Goal: Task Accomplishment & Management: Manage account settings

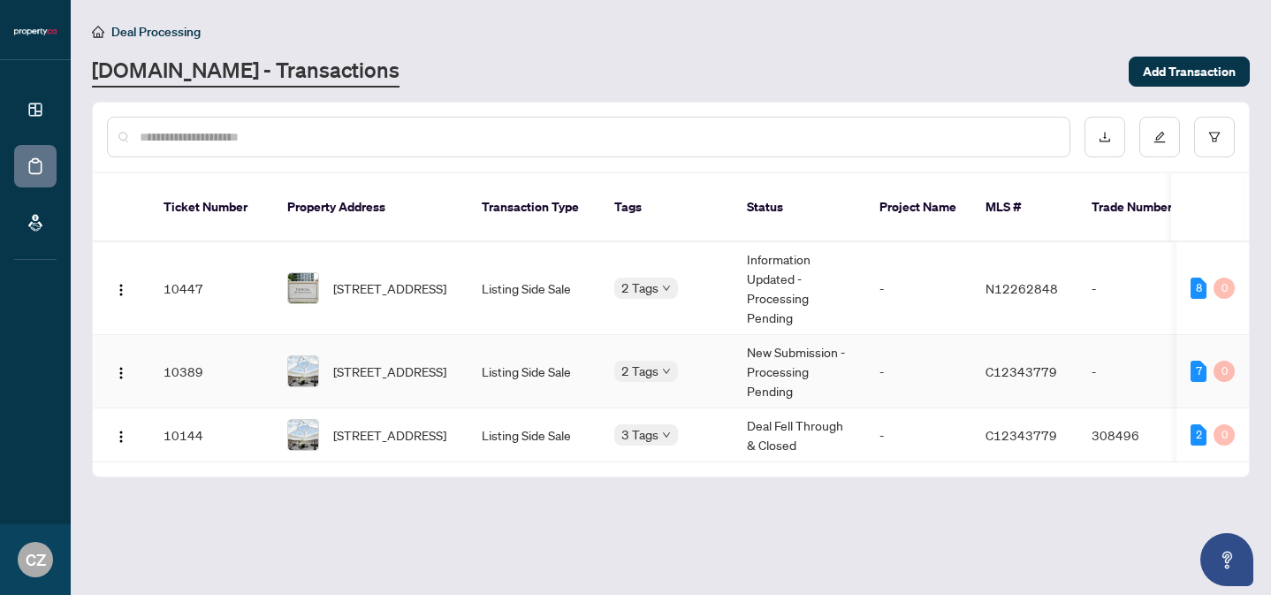
click at [353, 362] on span "[STREET_ADDRESS]" at bounding box center [389, 371] width 113 height 19
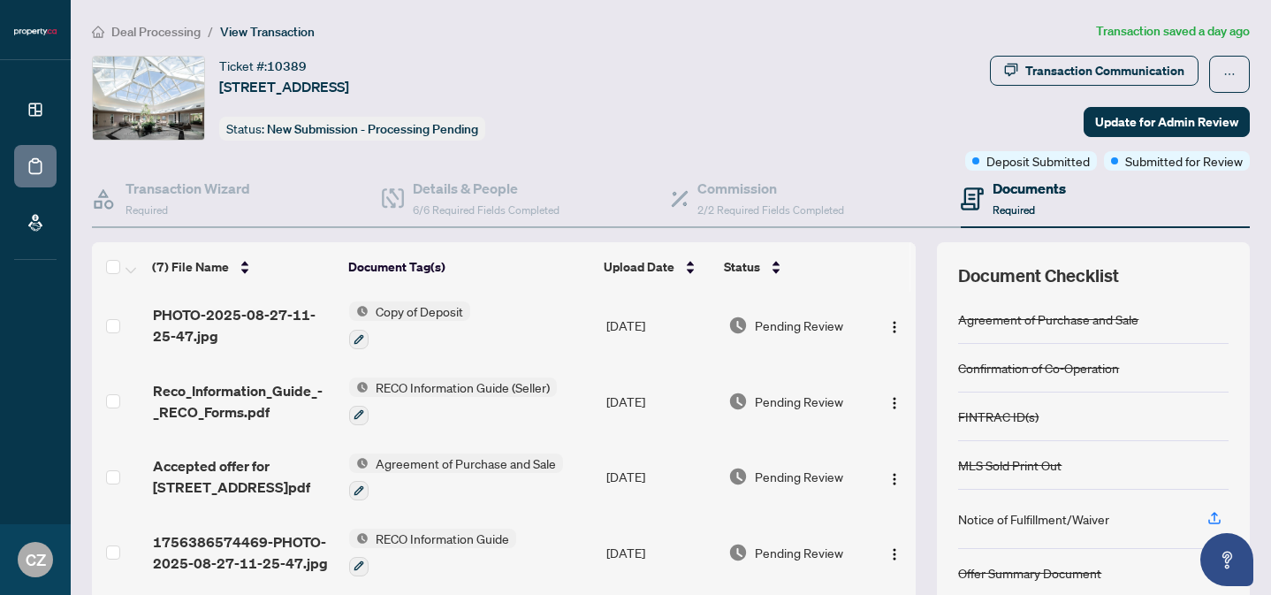
scroll to position [144, 0]
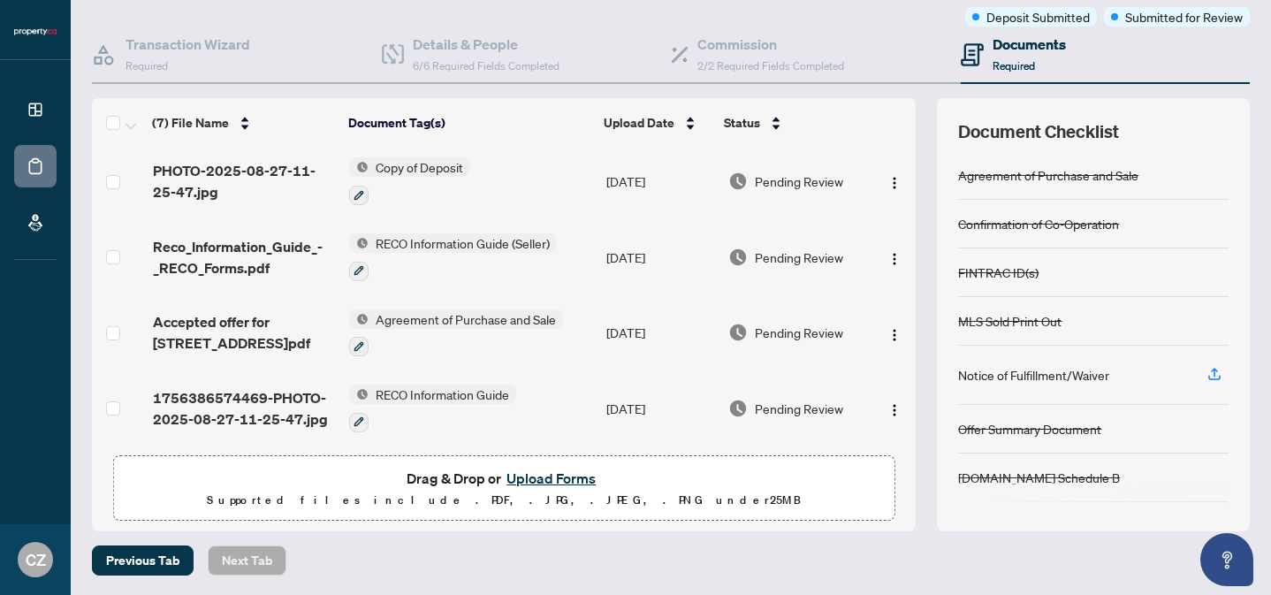
click at [550, 476] on button "Upload Forms" at bounding box center [551, 478] width 100 height 23
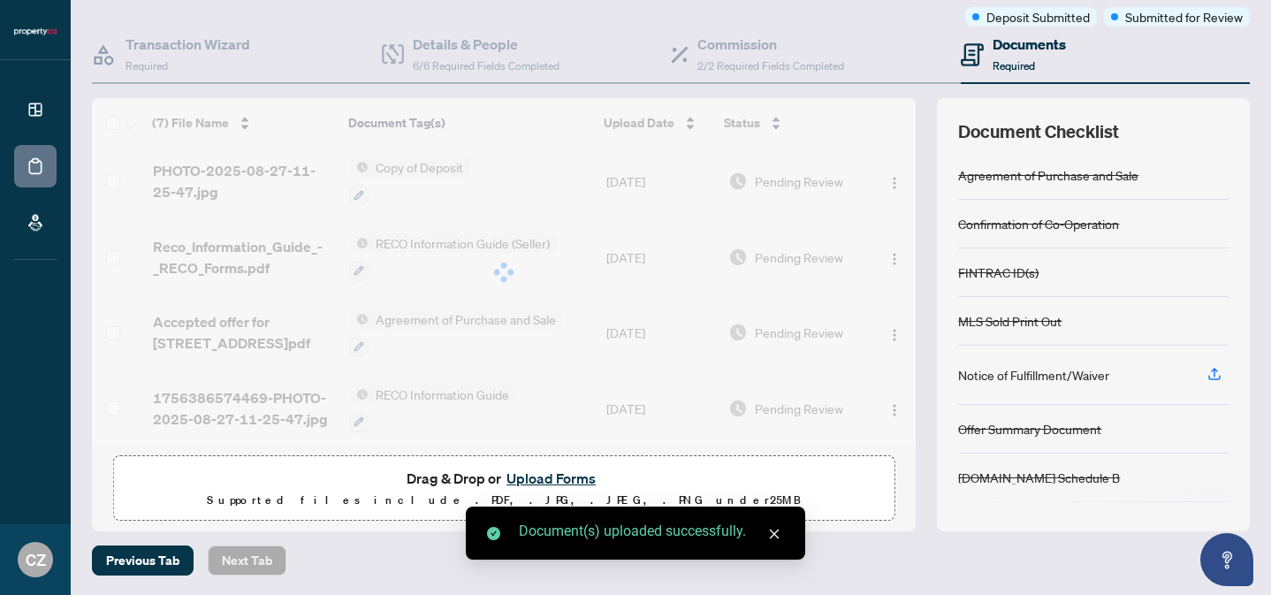
scroll to position [0, 0]
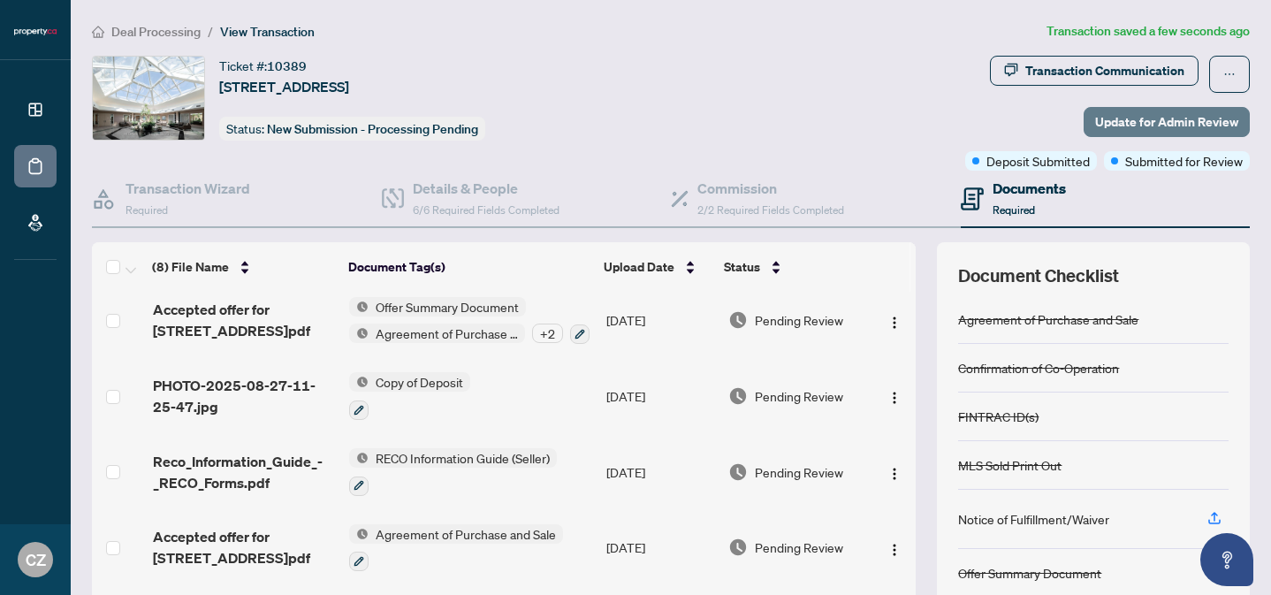
click at [1148, 115] on span "Update for Admin Review" at bounding box center [1166, 122] width 143 height 28
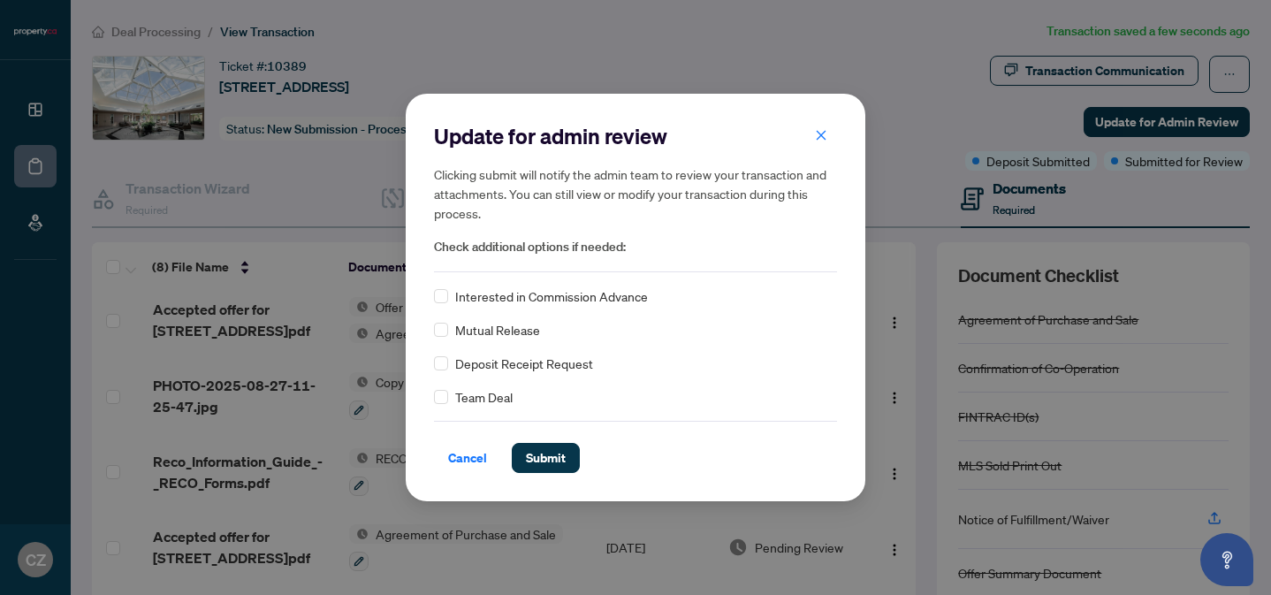
click at [474, 367] on span "Deposit Receipt Request" at bounding box center [524, 363] width 138 height 19
click at [571, 411] on div "Update for admin review Clicking submit will notify the admin team to review yo…" at bounding box center [635, 297] width 403 height 351
click at [545, 460] on span "Submit" at bounding box center [546, 458] width 40 height 28
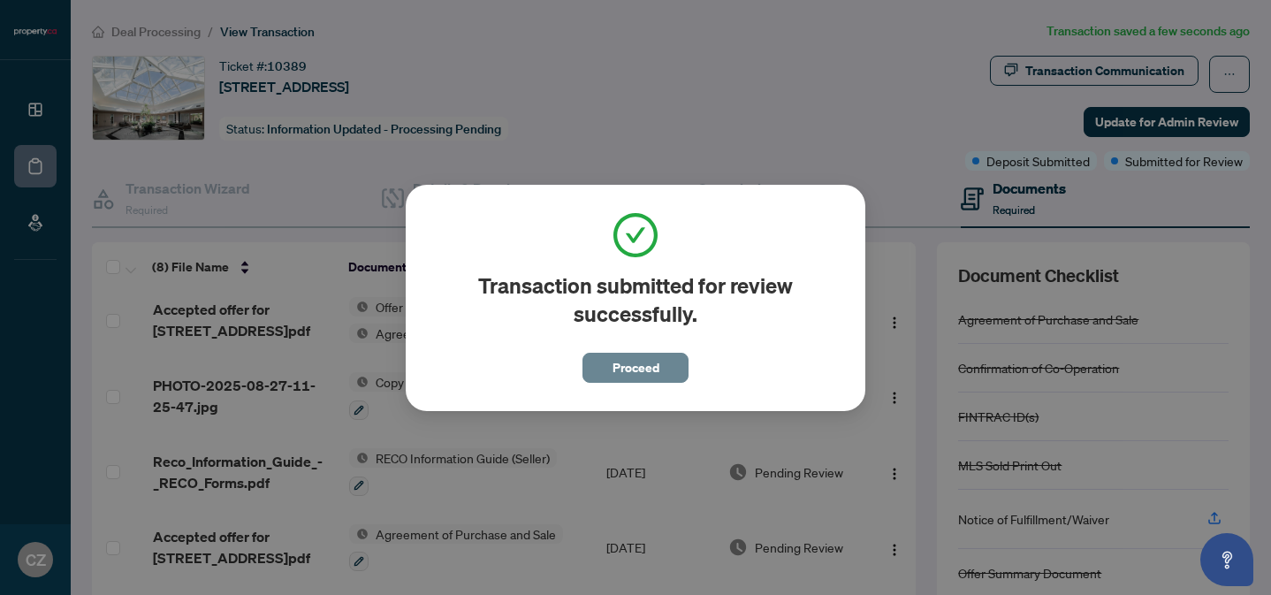
click at [628, 368] on span "Proceed" at bounding box center [636, 368] width 47 height 28
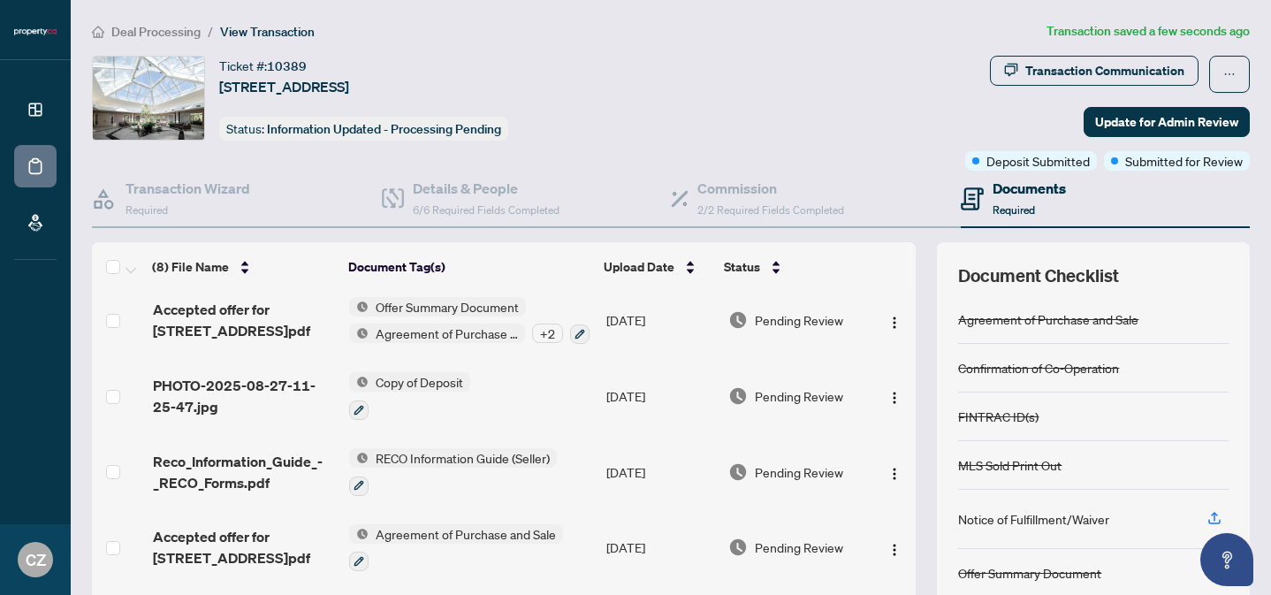
scroll to position [302, 0]
